Goal: Information Seeking & Learning: Learn about a topic

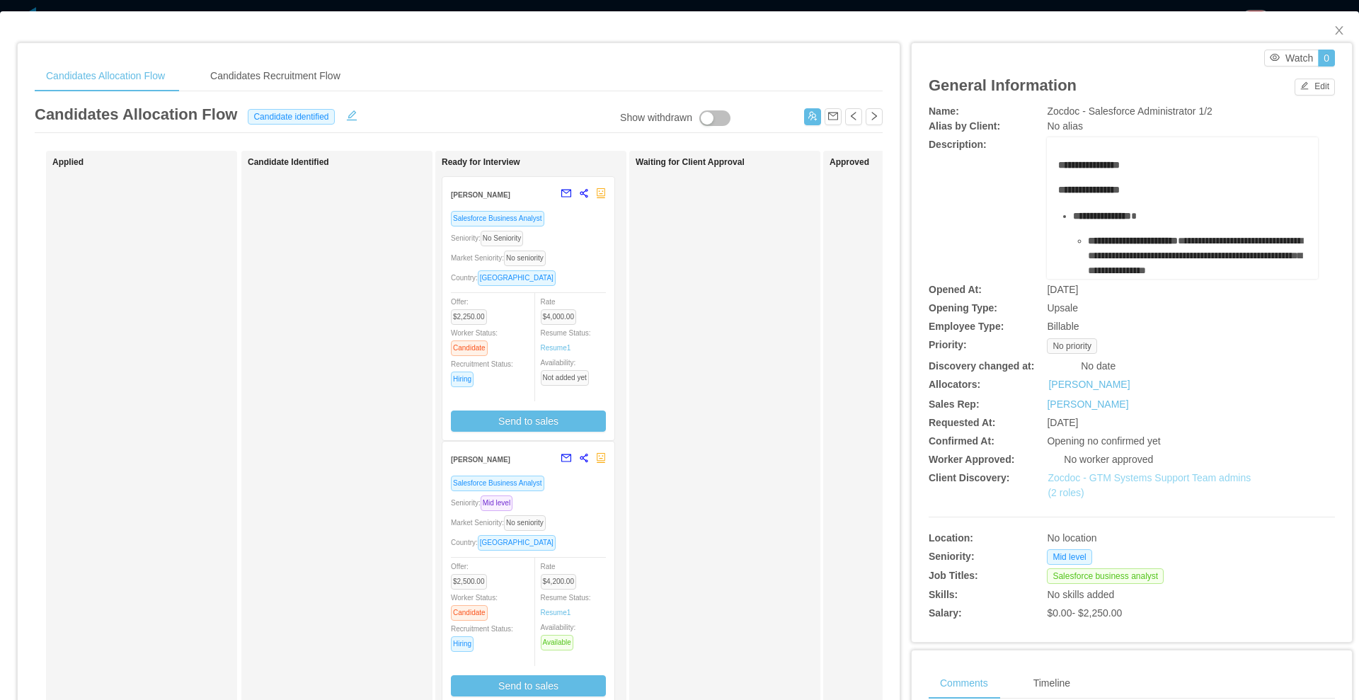
click at [1082, 479] on link "Zocdoc - GTM Systems Support Team admins (2 roles)" at bounding box center [1149, 485] width 203 height 26
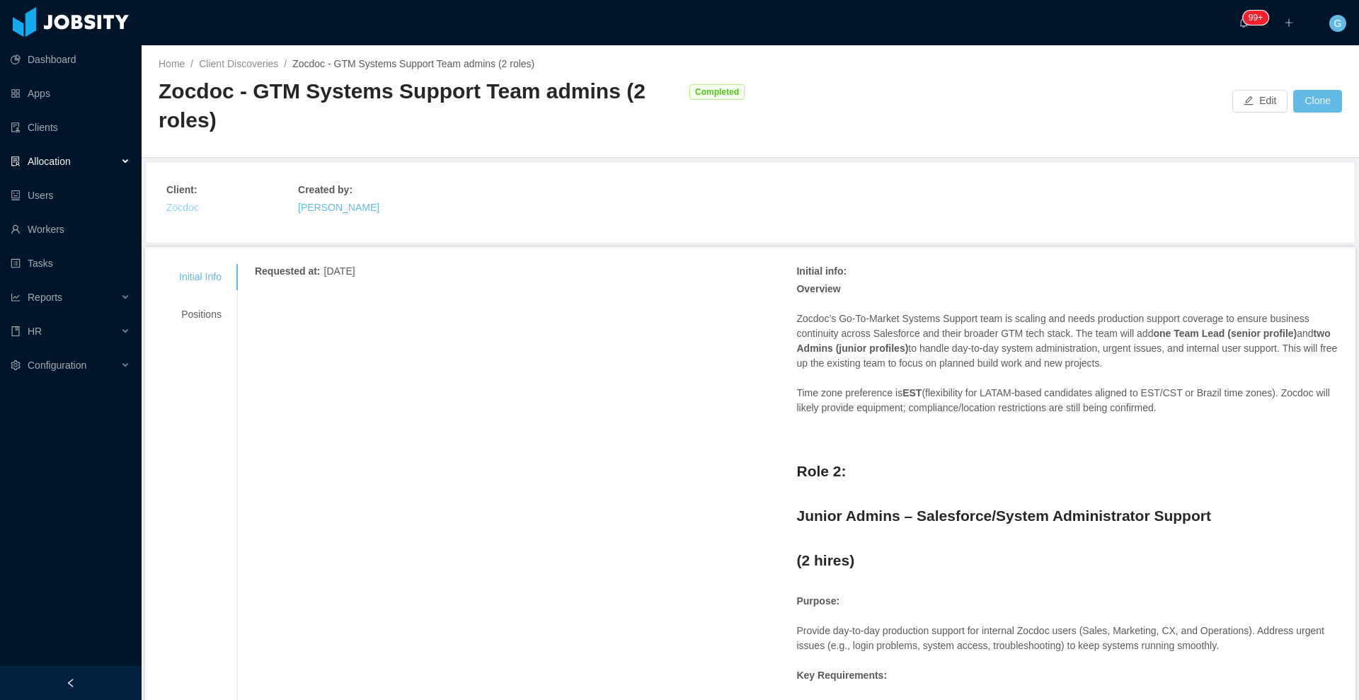
click at [184, 208] on link "Zocdoc" at bounding box center [182, 207] width 33 height 11
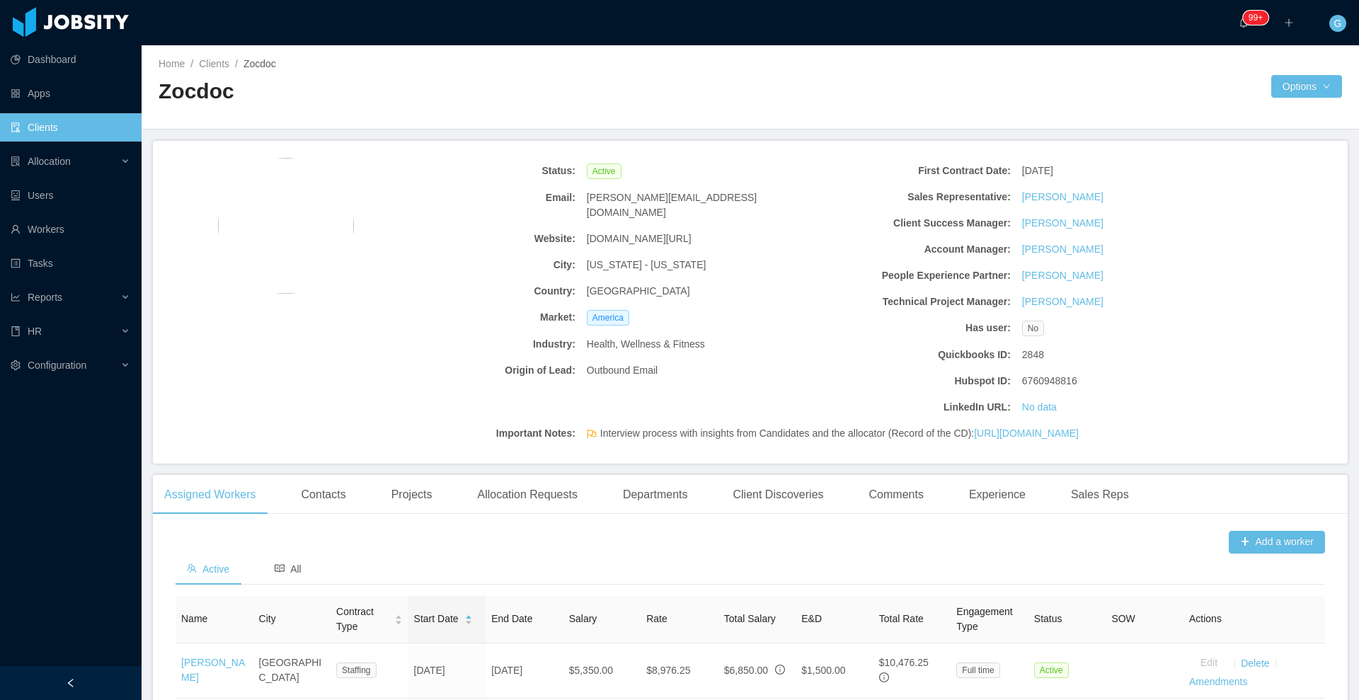
drag, startPoint x: 764, startPoint y: 300, endPoint x: 486, endPoint y: 348, distance: 282.2
click at [636, 414] on div "Status: Active Email: [PERSON_NAME][EMAIL_ADDRESS][DOMAIN_NAME] Website: [DOMAI…" at bounding box center [798, 289] width 871 height 263
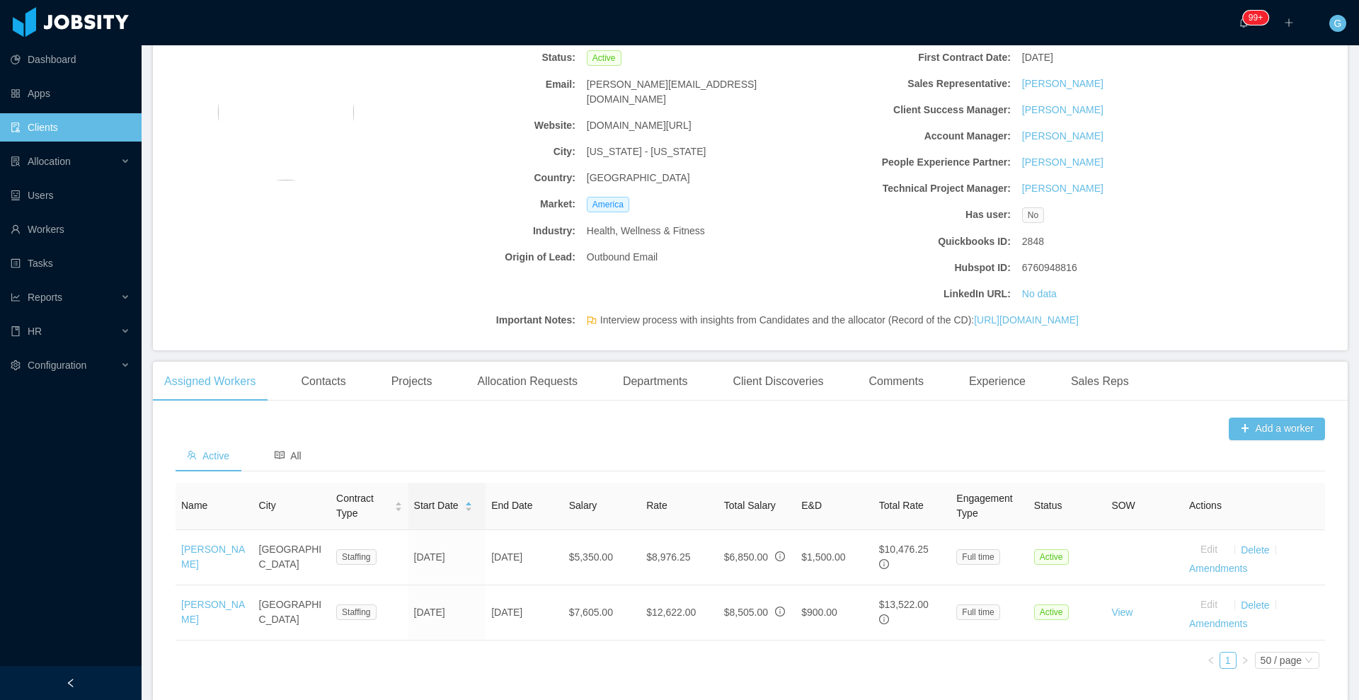
scroll to position [205, 0]
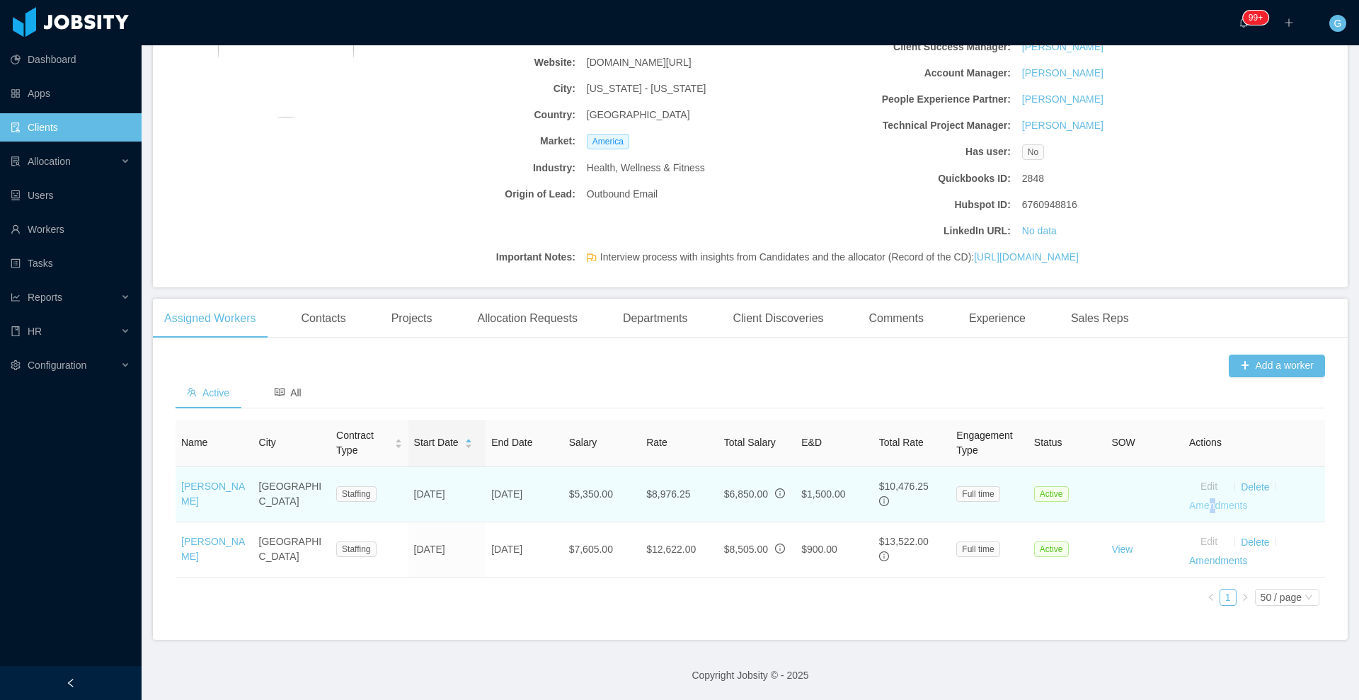
drag, startPoint x: 1196, startPoint y: 501, endPoint x: 1204, endPoint y: 490, distance: 14.2
click at [1204, 490] on td "Edit Delete Amendments" at bounding box center [1255, 494] width 142 height 55
click at [1204, 500] on link "Amendments" at bounding box center [1218, 505] width 58 height 11
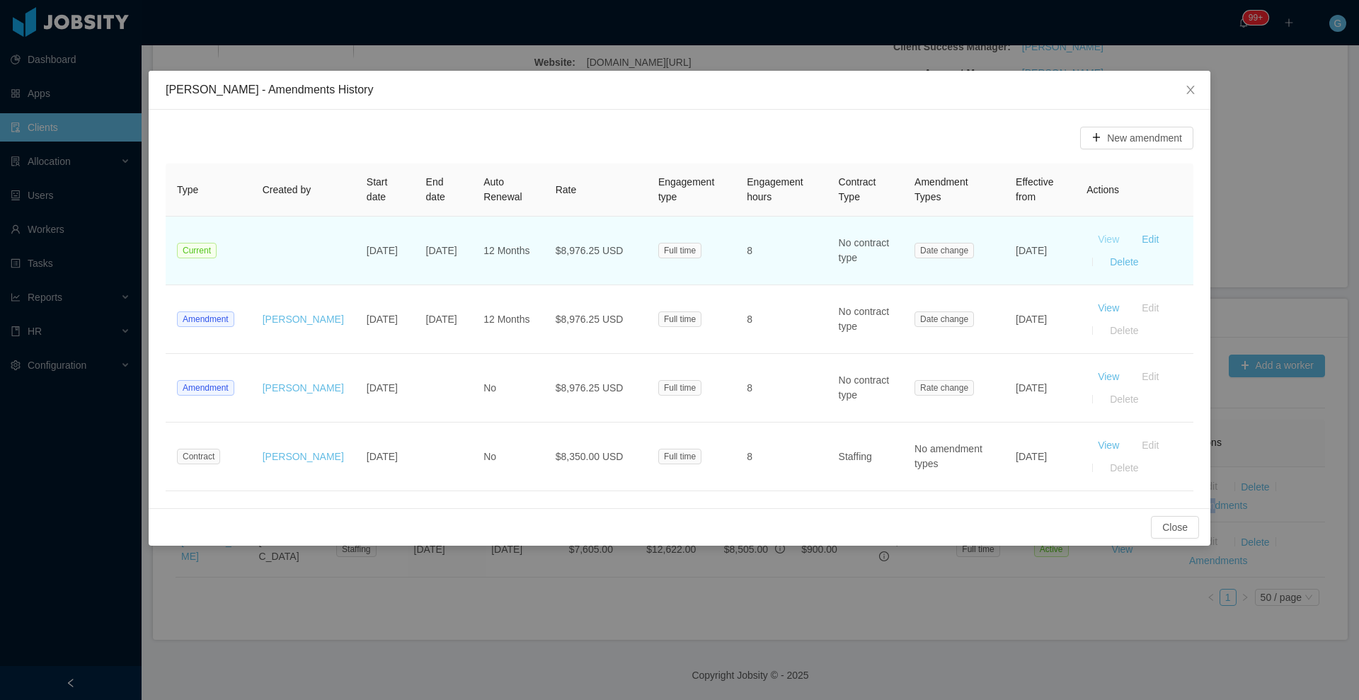
click at [1109, 241] on button "View" at bounding box center [1109, 239] width 44 height 23
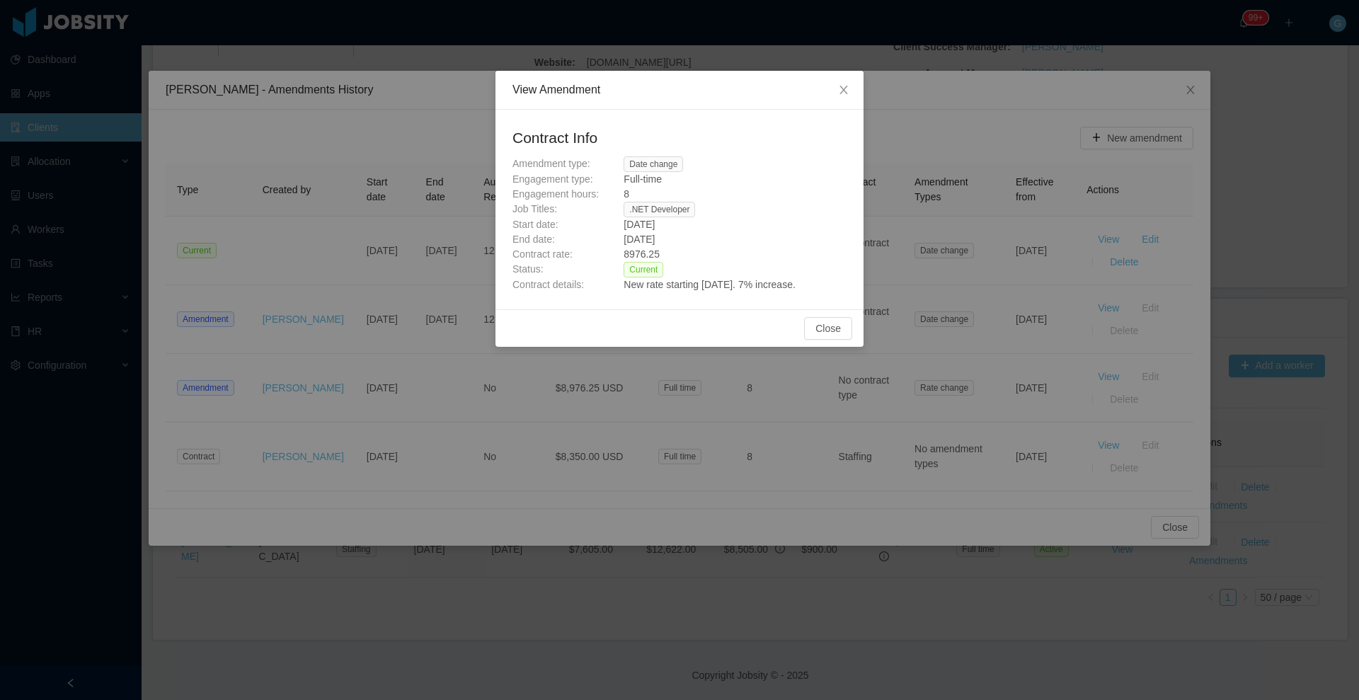
click at [837, 314] on div "Close" at bounding box center [680, 328] width 368 height 38
click at [835, 321] on button "Close" at bounding box center [828, 328] width 48 height 23
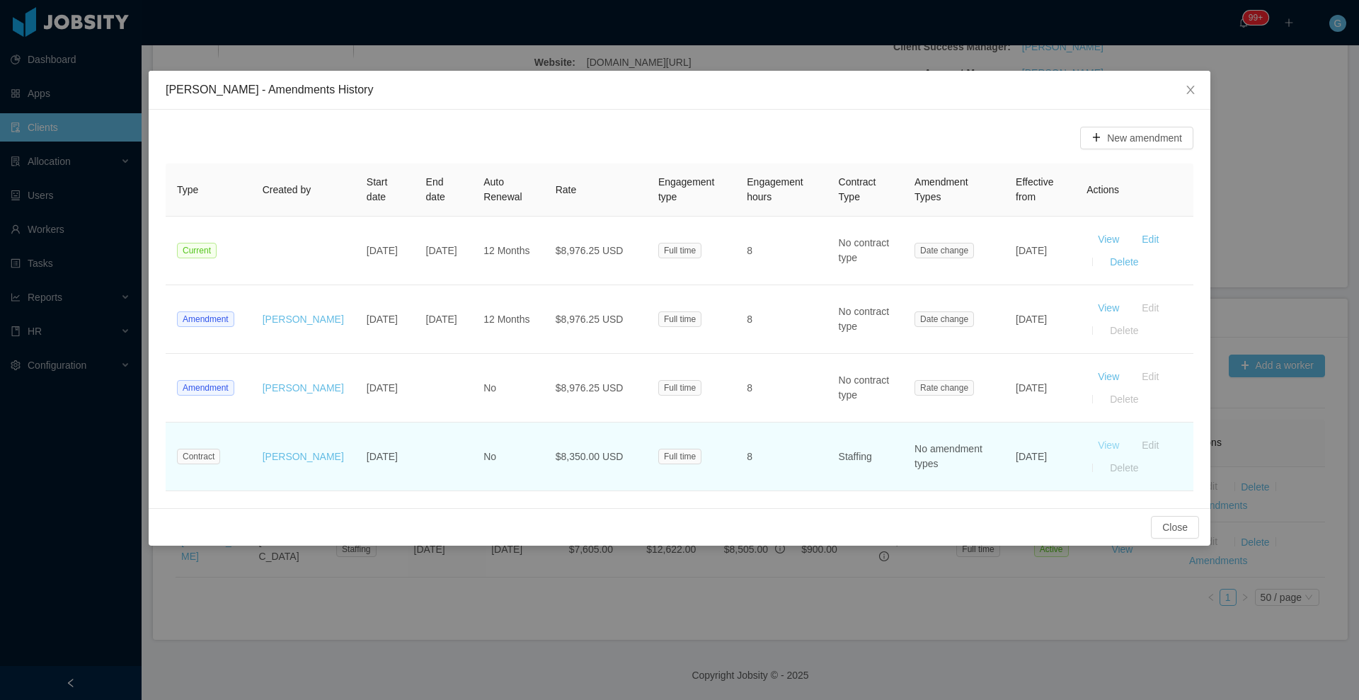
click at [1096, 439] on button "View" at bounding box center [1109, 445] width 44 height 23
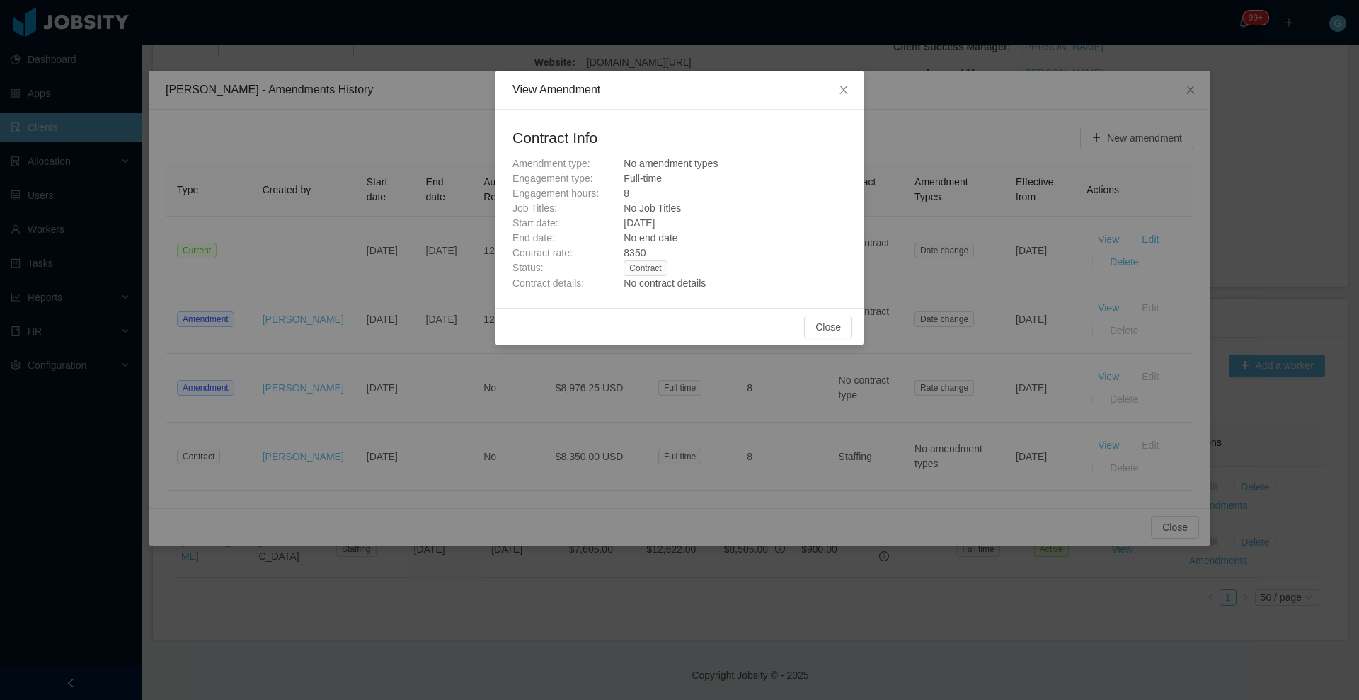
click at [794, 314] on div "Close" at bounding box center [680, 327] width 368 height 38
click at [815, 319] on button "Close" at bounding box center [828, 327] width 48 height 23
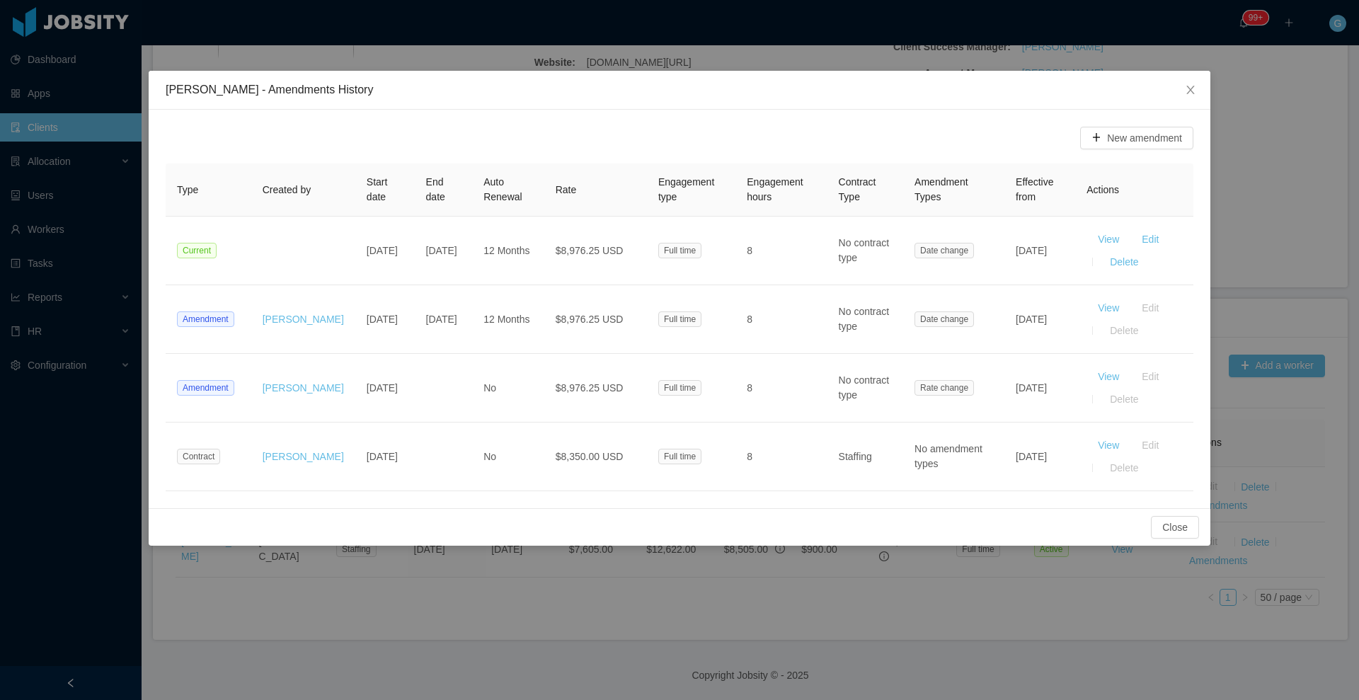
click at [1290, 365] on div "Thiago Salvadori - Amendments History New amendment Type Created by Start date …" at bounding box center [679, 350] width 1359 height 700
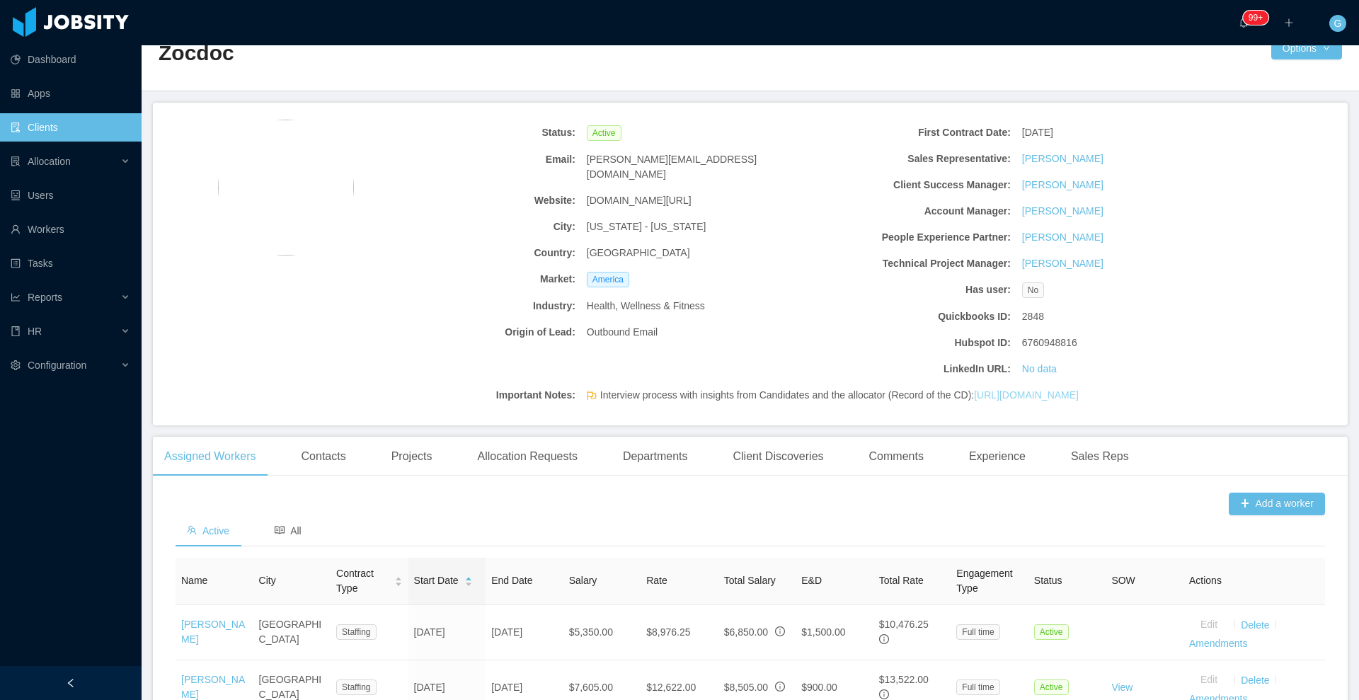
scroll to position [205, 0]
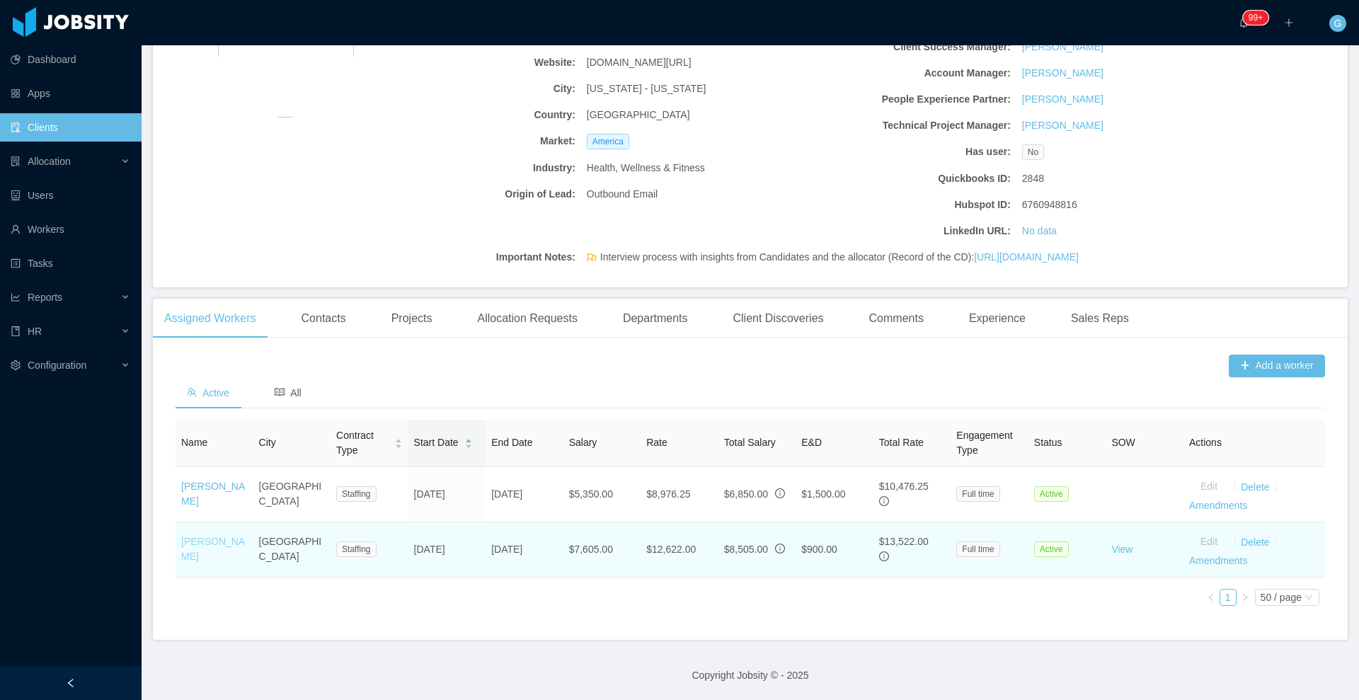
click at [219, 538] on link "Nicolas Rojo" at bounding box center [213, 549] width 64 height 26
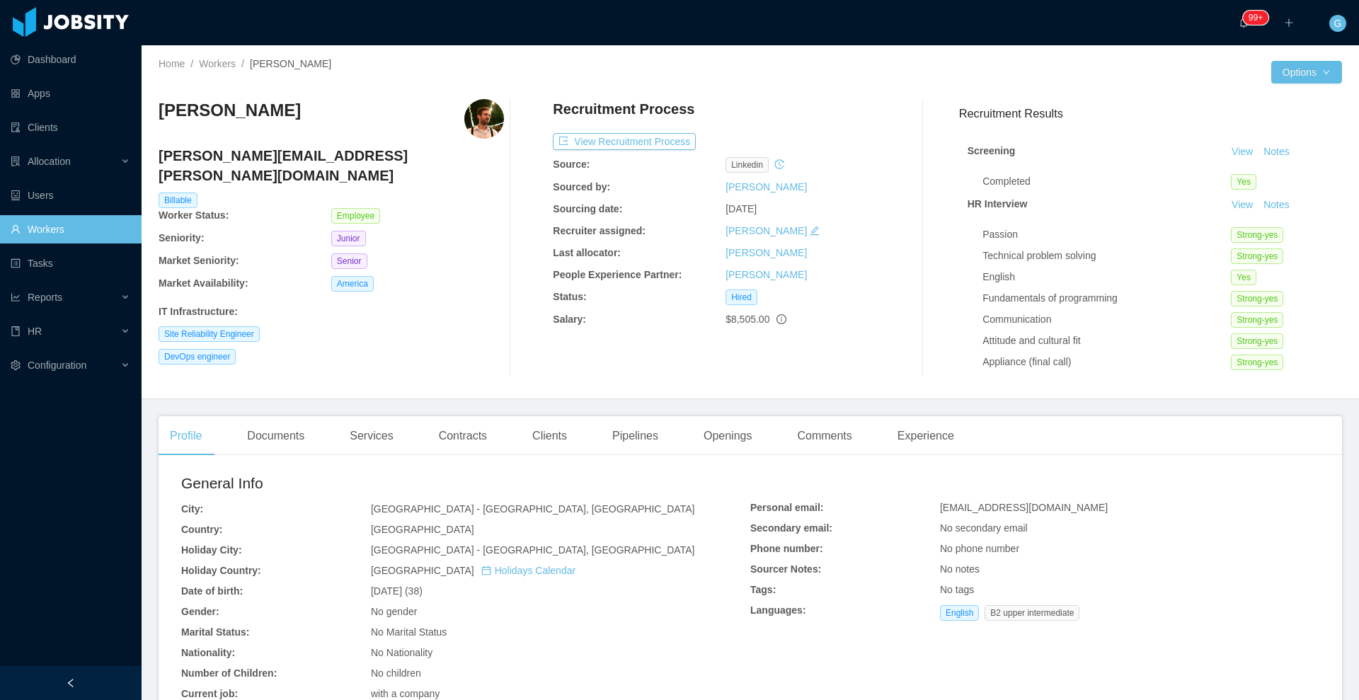
click at [260, 410] on main "Home / Workers / Nicolas Rojo / Options Nicolas Rojo nicolas.rojo@jobsity.com B…" at bounding box center [751, 372] width 1218 height 655
click at [272, 435] on div "Documents" at bounding box center [276, 436] width 80 height 40
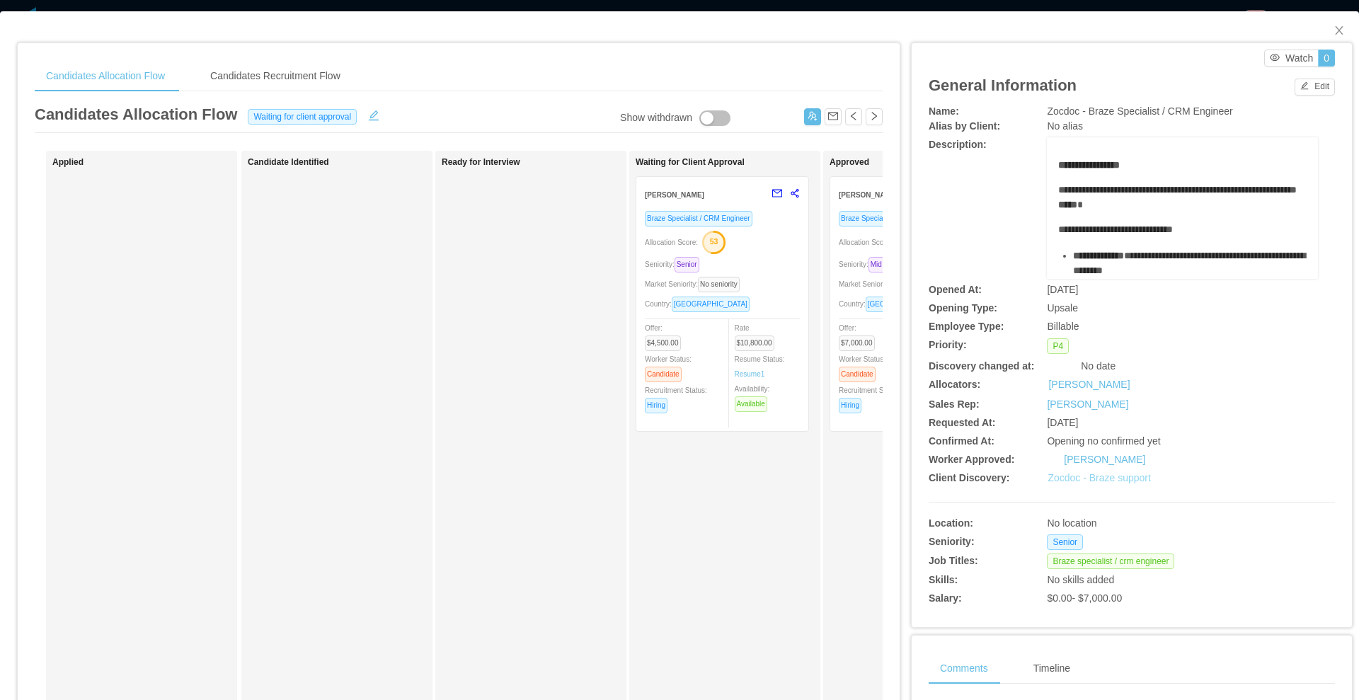
click at [1086, 478] on link "Zocdoc - Braze support" at bounding box center [1099, 477] width 103 height 11
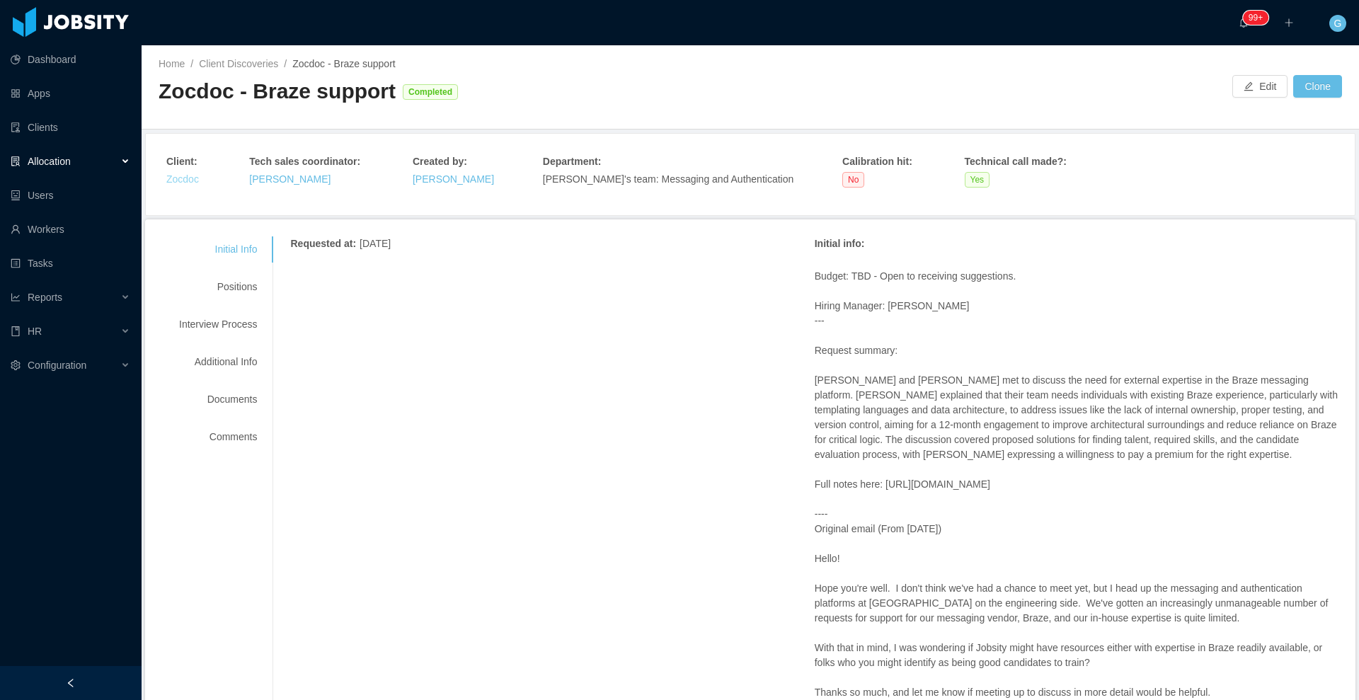
click at [188, 173] on link "Zocdoc" at bounding box center [182, 178] width 33 height 11
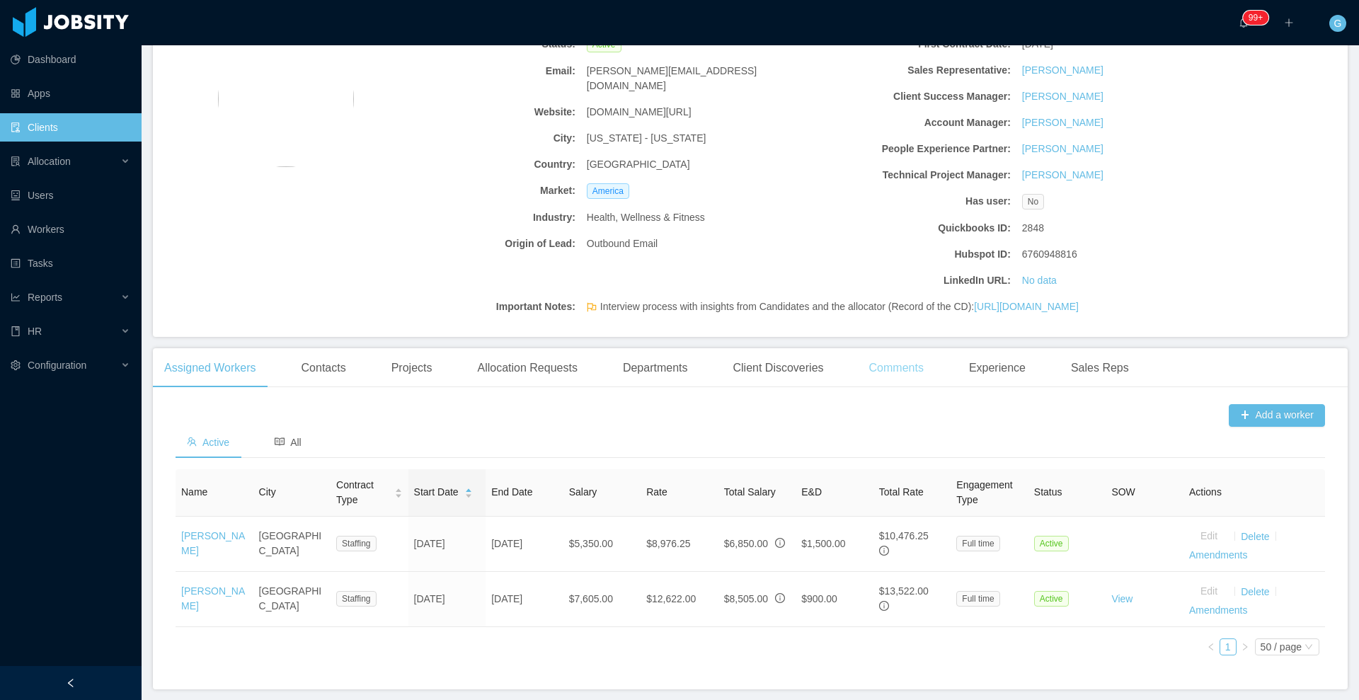
scroll to position [128, 0]
click at [521, 372] on div "Allocation Requests" at bounding box center [527, 367] width 122 height 40
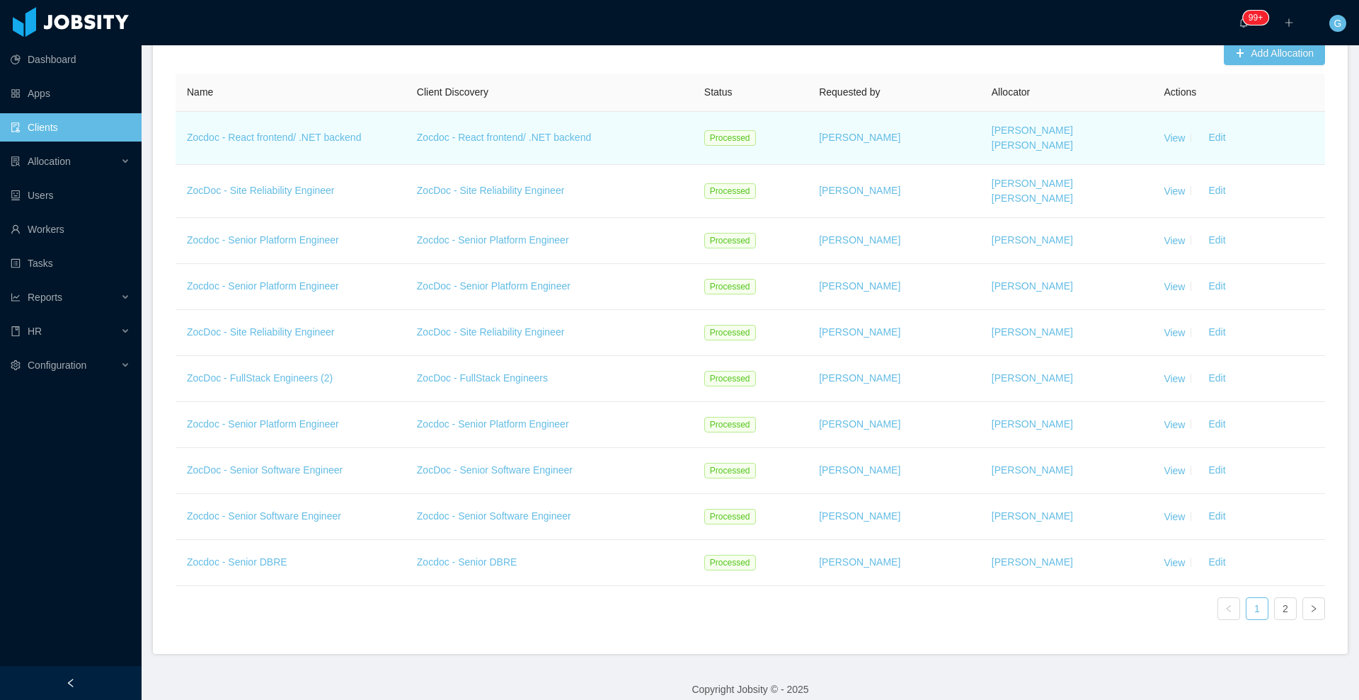
scroll to position [517, 0]
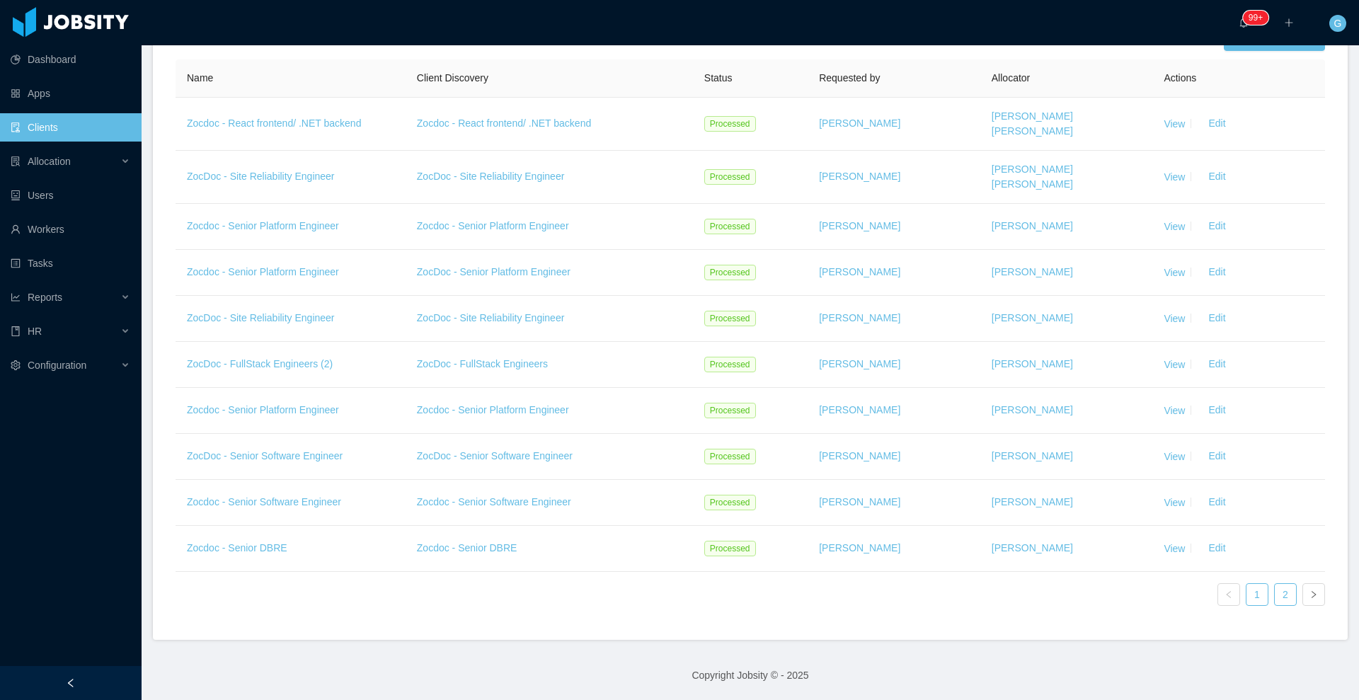
click at [1279, 600] on link "2" at bounding box center [1285, 594] width 21 height 21
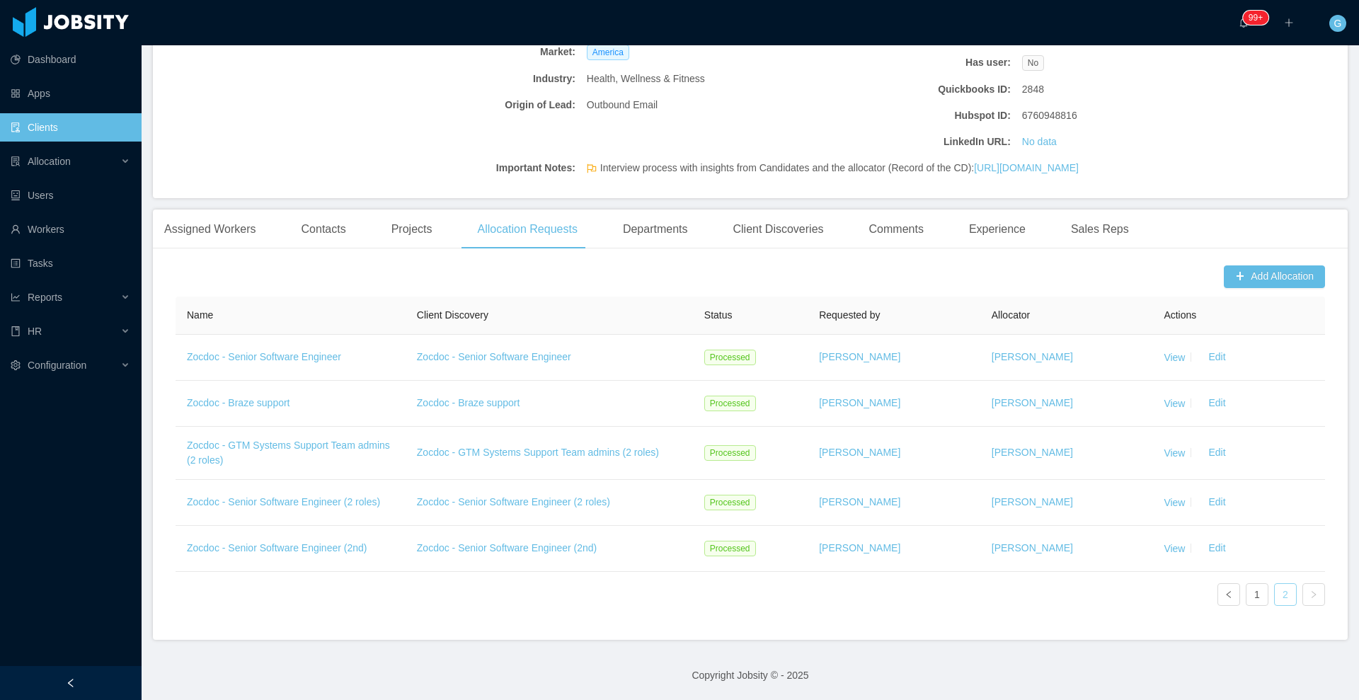
scroll to position [280, 0]
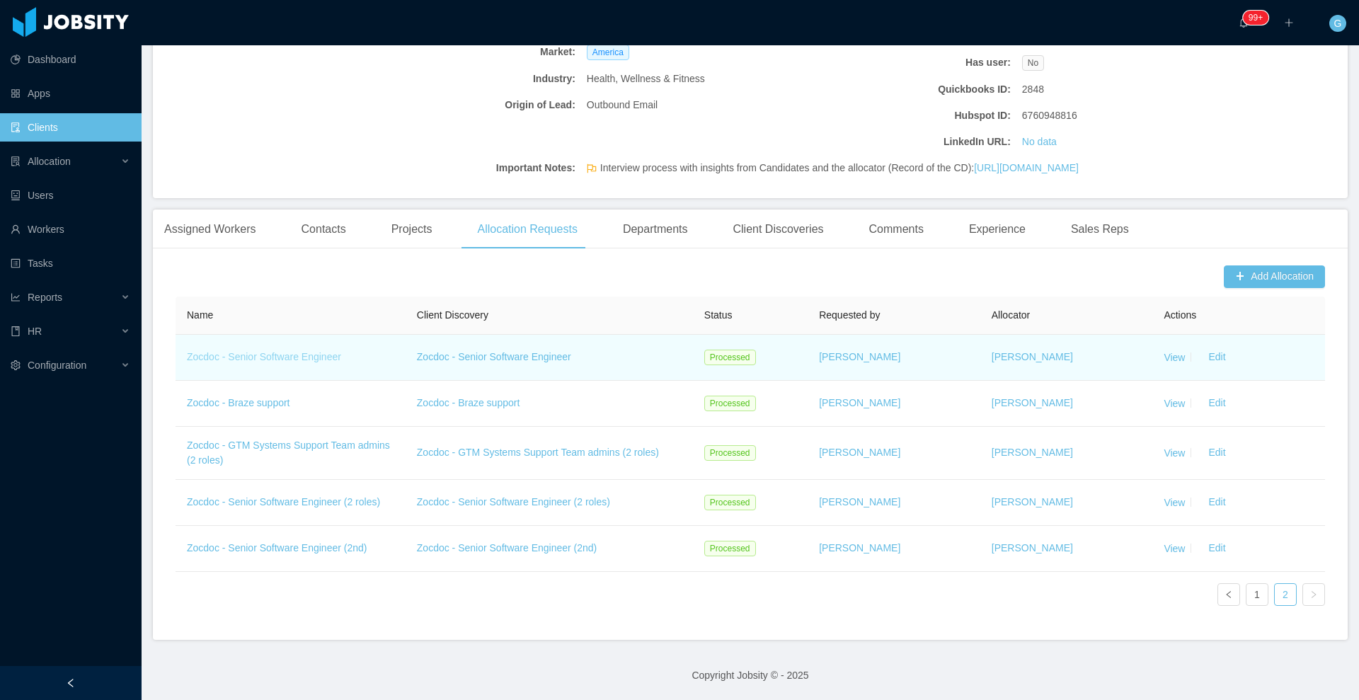
click at [289, 354] on link "Zocdoc - Senior Software Engineer" at bounding box center [264, 356] width 154 height 11
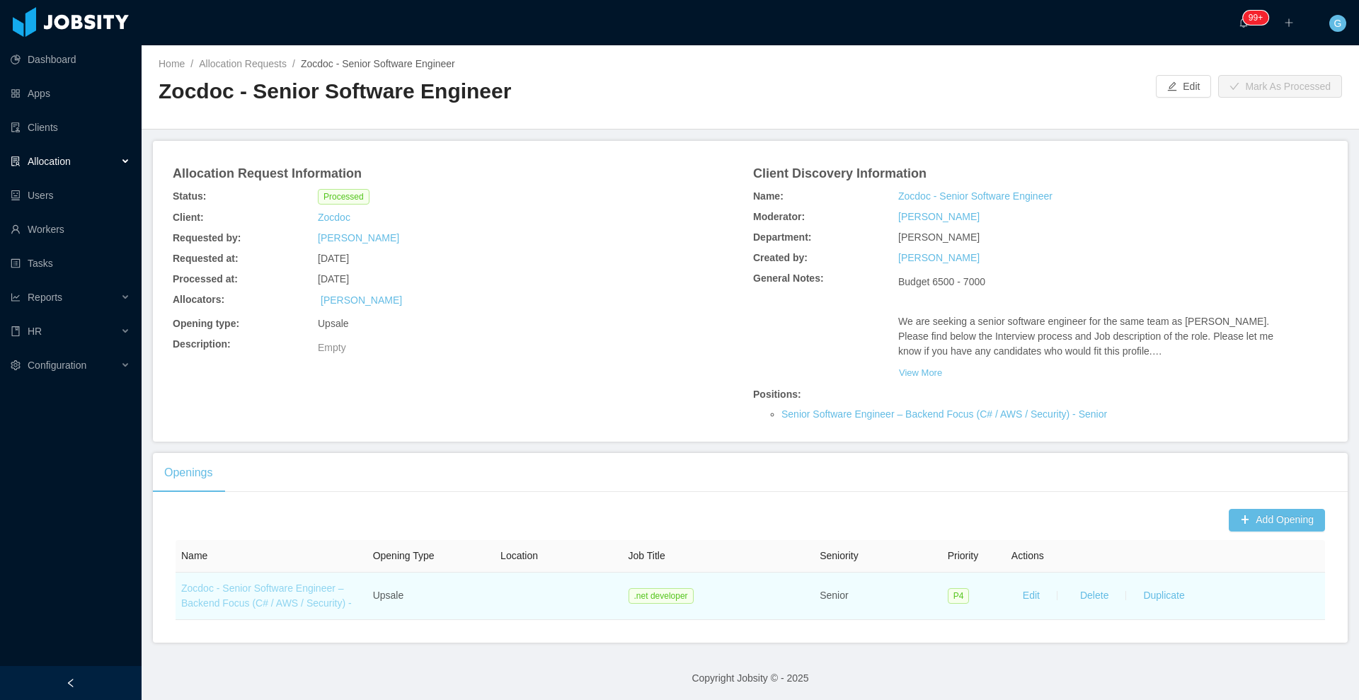
click at [260, 602] on link "Zocdoc - Senior Software Engineer – Backend Focus (C# / AWS / Security) -" at bounding box center [266, 596] width 171 height 26
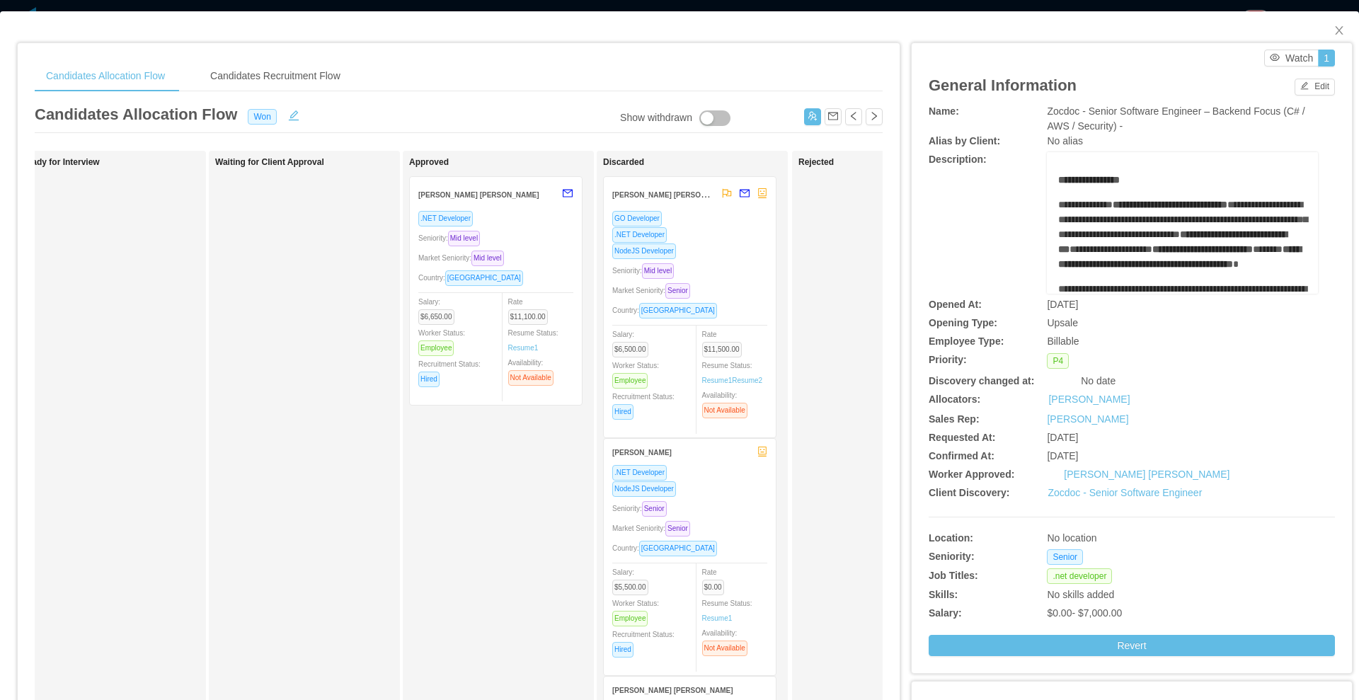
scroll to position [0, 421]
click at [518, 250] on div "Market Seniority: Mid level" at bounding box center [495, 258] width 155 height 16
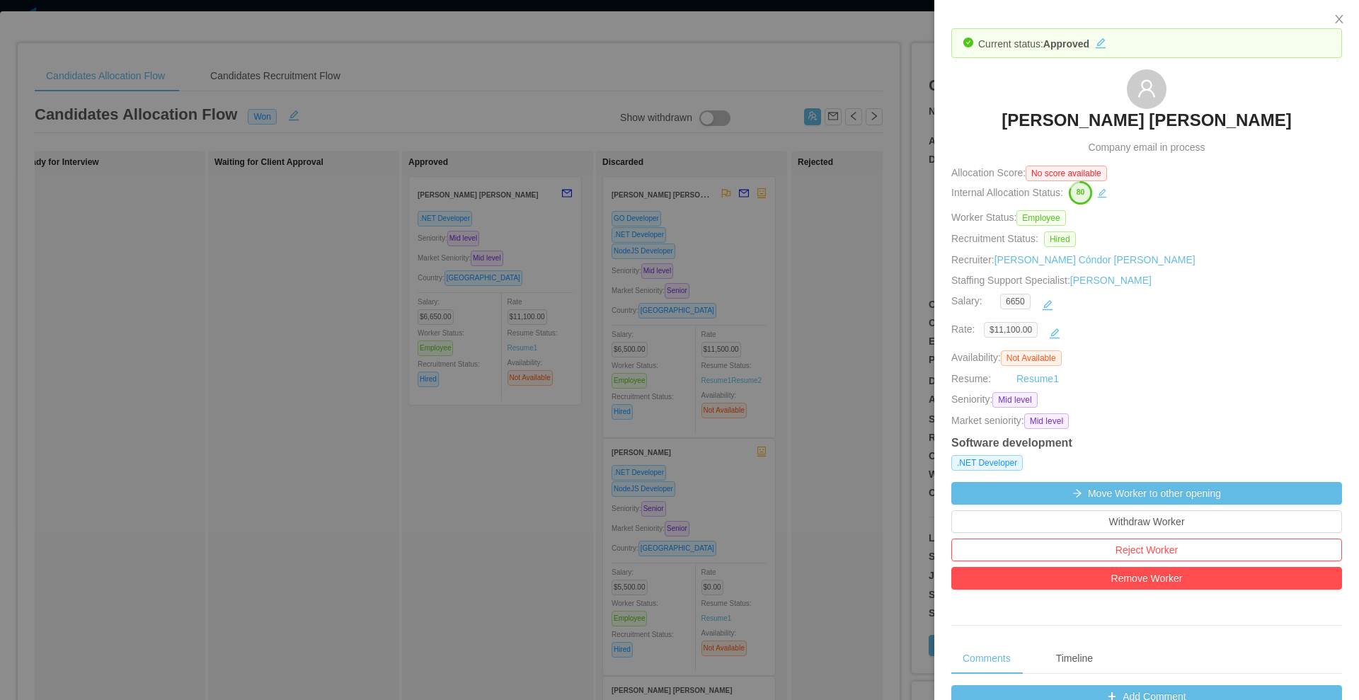
click at [1135, 134] on link "Roy Nick Rojas Valdez" at bounding box center [1147, 124] width 290 height 31
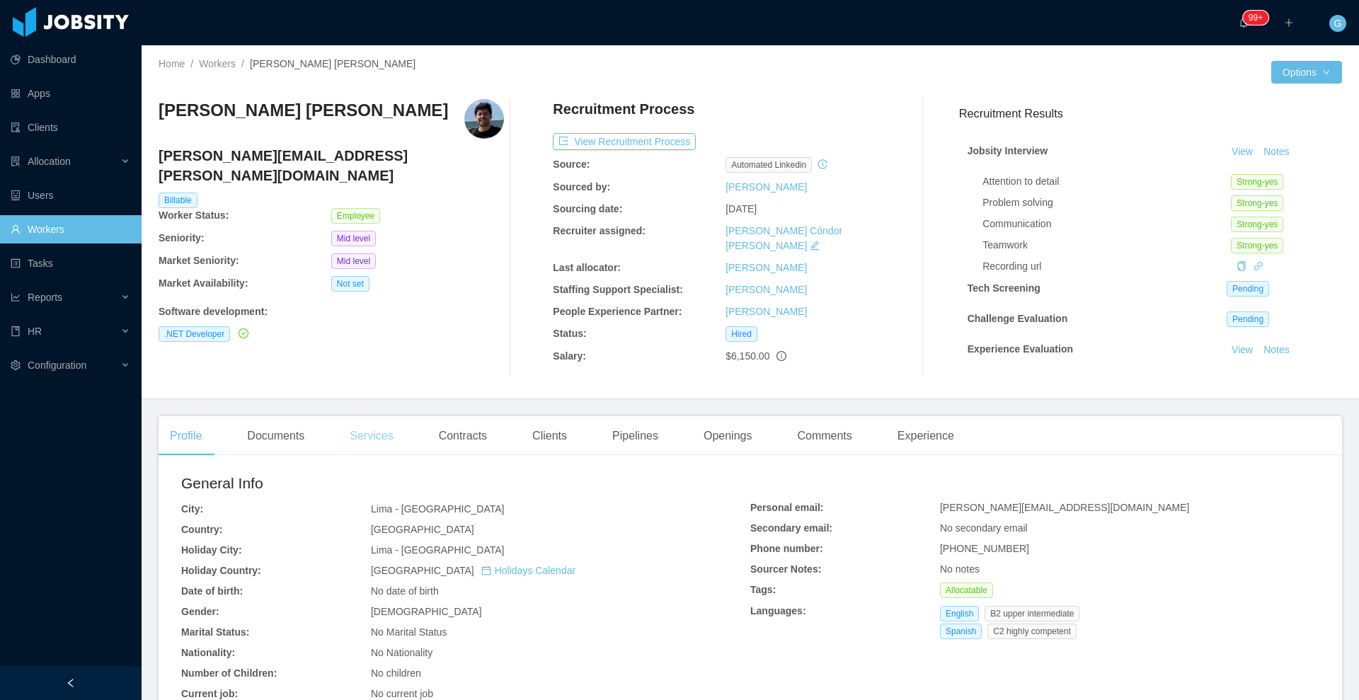
click at [382, 439] on div "Services" at bounding box center [371, 436] width 66 height 40
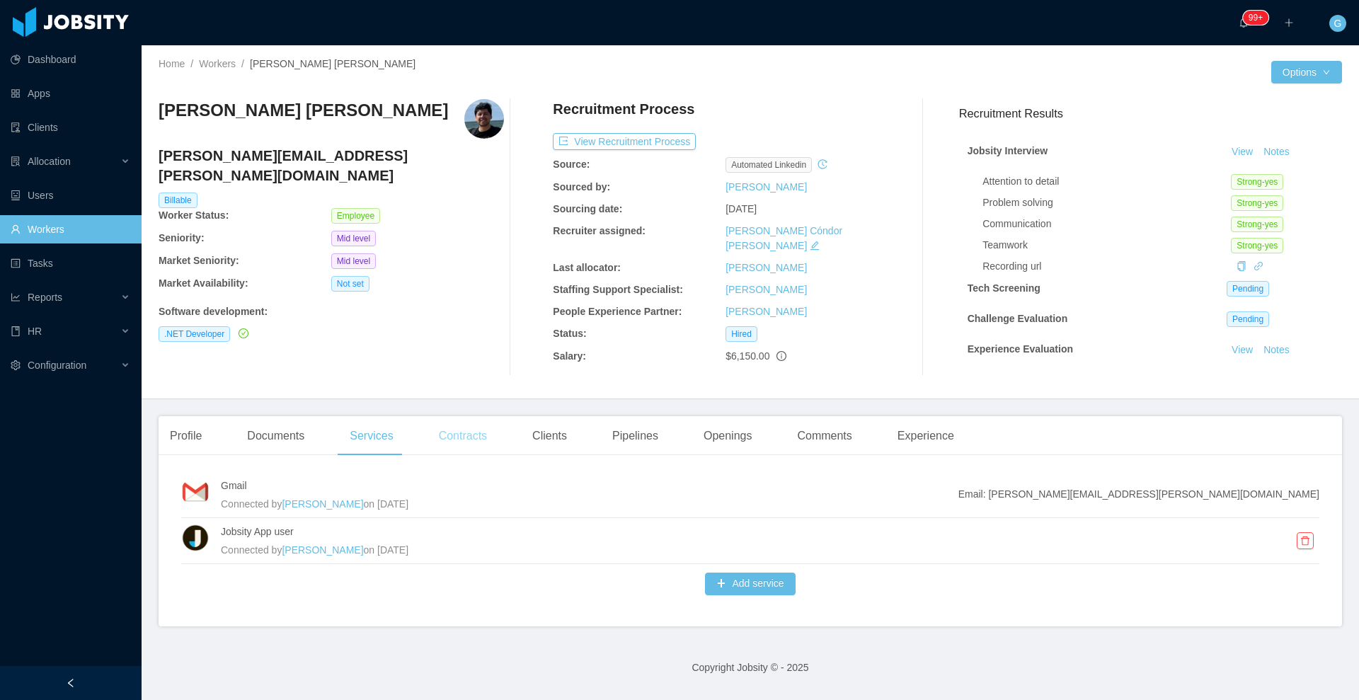
click at [470, 439] on div "Contracts" at bounding box center [463, 436] width 71 height 40
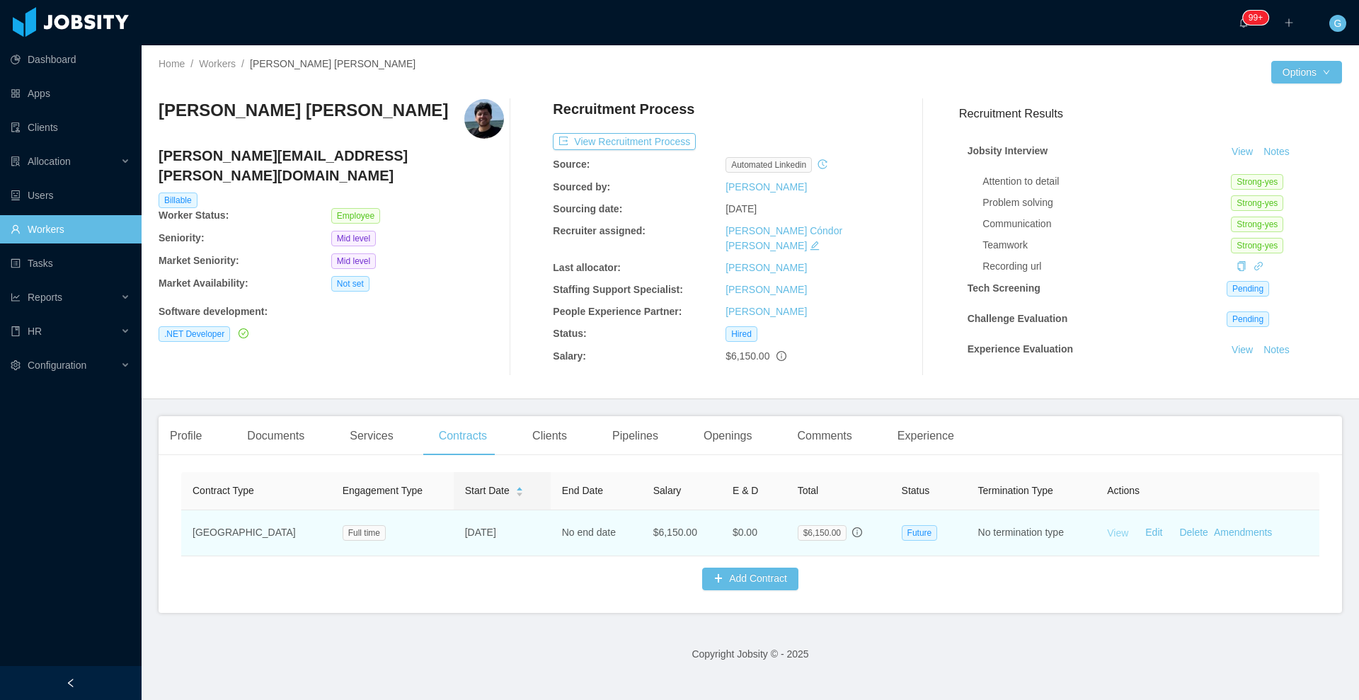
click at [1107, 536] on link "View" at bounding box center [1117, 532] width 21 height 11
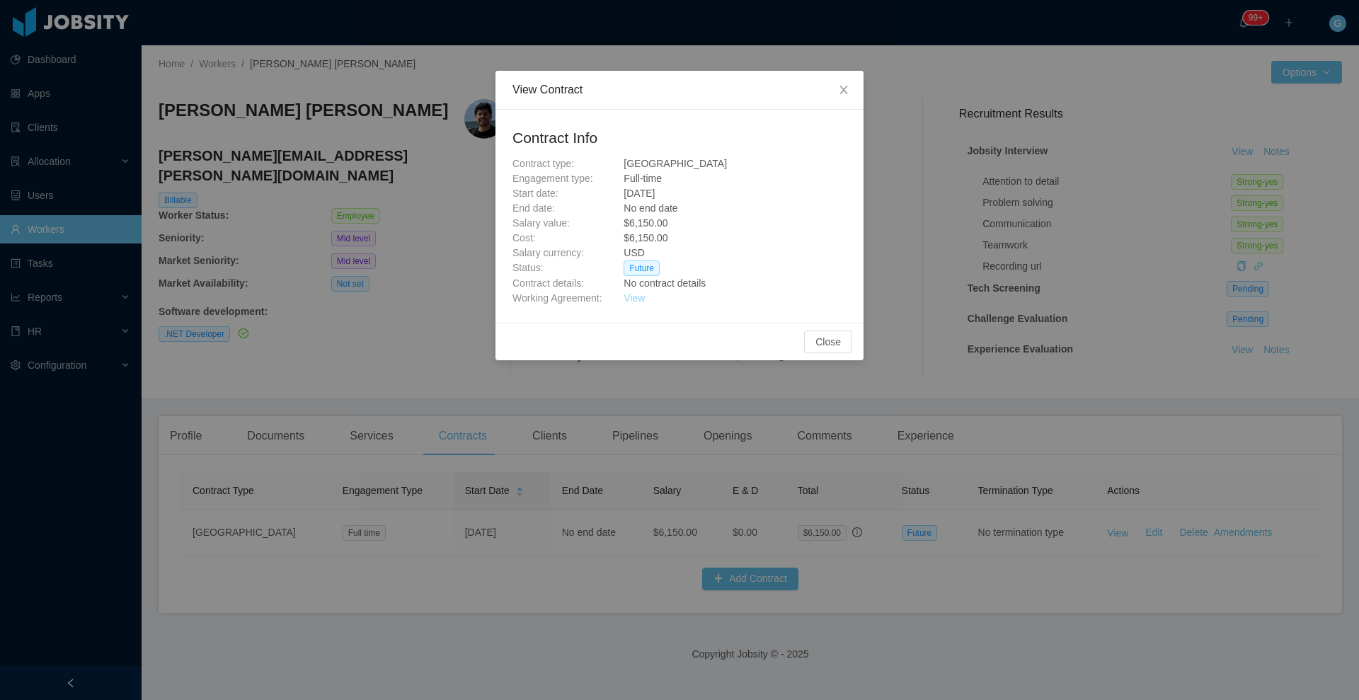
click at [637, 300] on link "View" at bounding box center [634, 297] width 21 height 11
